Goal: Transaction & Acquisition: Purchase product/service

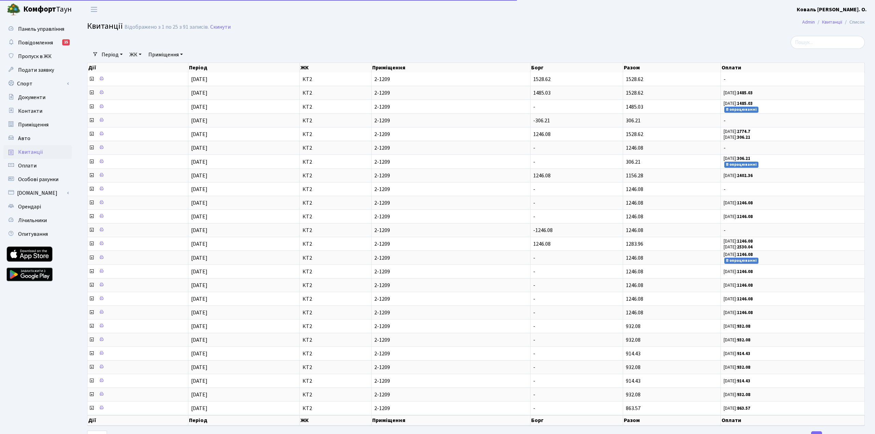
select select "25"
click at [33, 151] on span "Квитанції" at bounding box center [30, 152] width 25 height 8
select select "25"
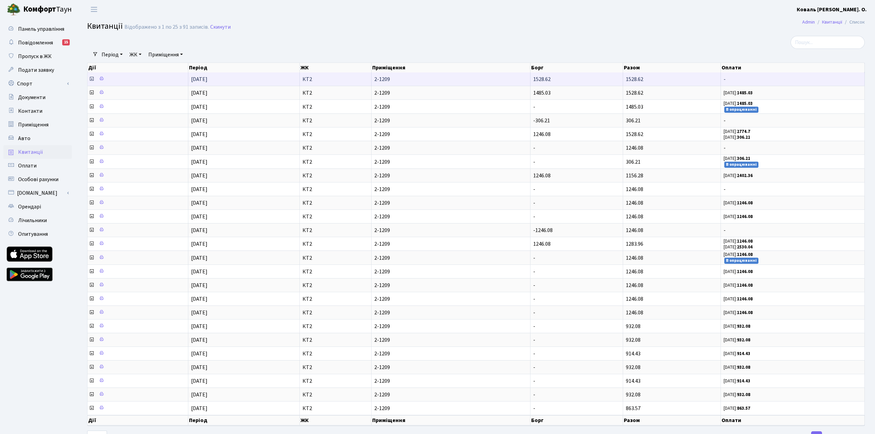
click at [90, 82] on icon at bounding box center [91, 78] width 5 height 5
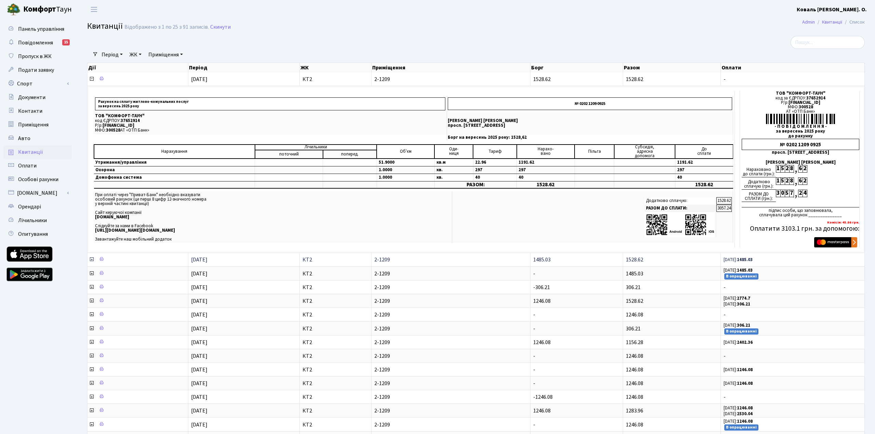
click at [90, 262] on icon at bounding box center [91, 259] width 5 height 5
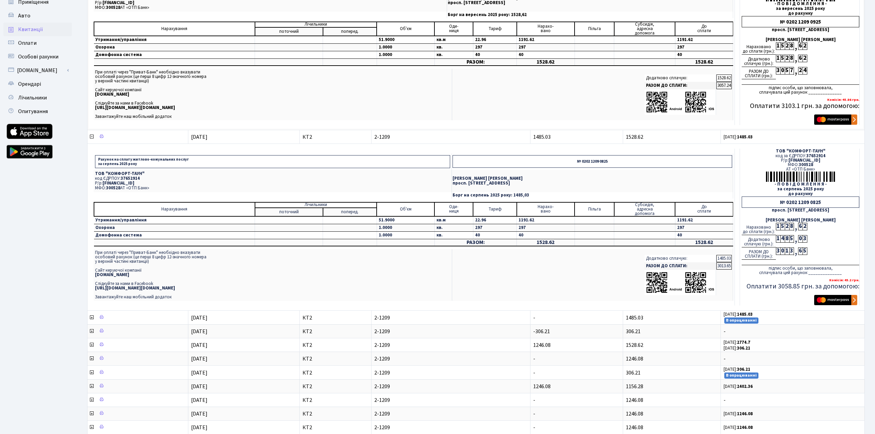
scroll to position [163, 0]
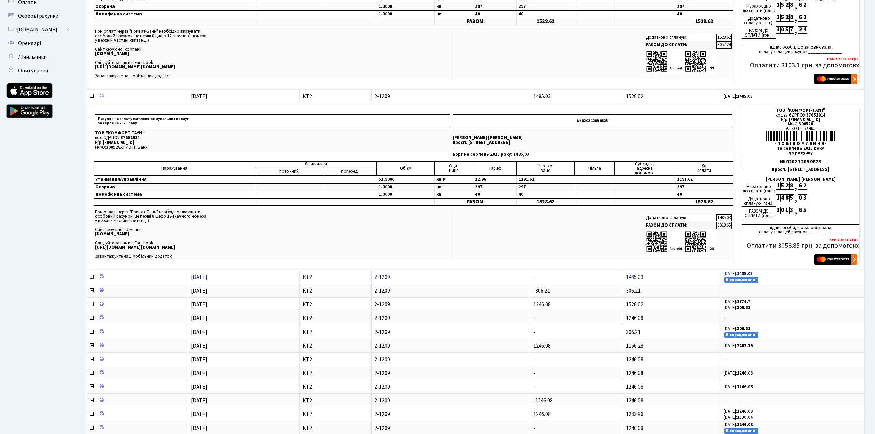
click at [92, 280] on icon at bounding box center [91, 276] width 5 height 5
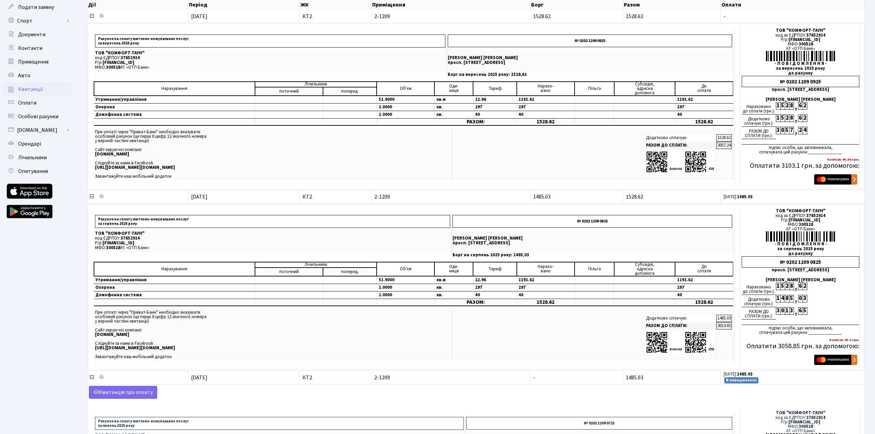
scroll to position [58, 0]
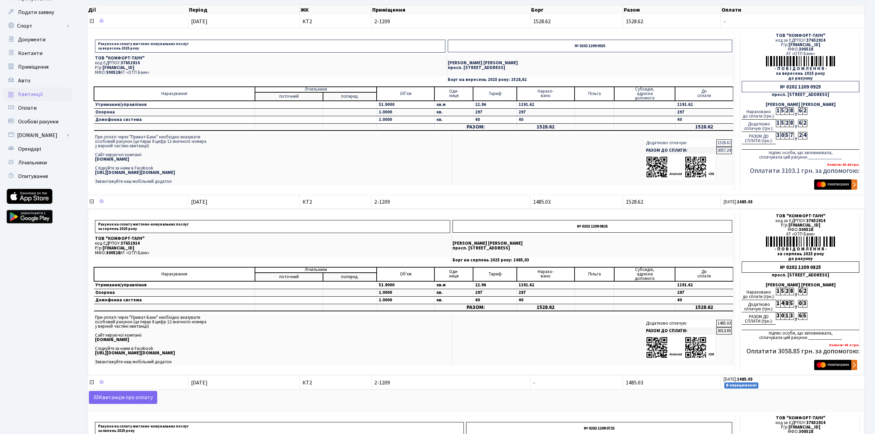
click at [835, 190] on img "submit" at bounding box center [835, 184] width 43 height 10
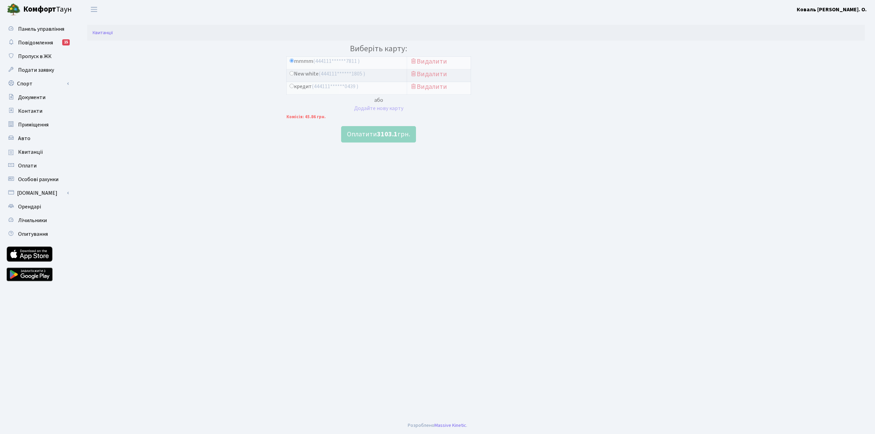
click at [306, 75] on label "New white (444111******1805 )" at bounding box center [327, 74] width 76 height 8
click at [294, 75] on input "New white (444111******1805 )" at bounding box center [291, 73] width 4 height 4
radio input "true"
click at [372, 132] on button "Оплатити 3103.1 грн." at bounding box center [378, 134] width 75 height 16
